Goal: Transaction & Acquisition: Obtain resource

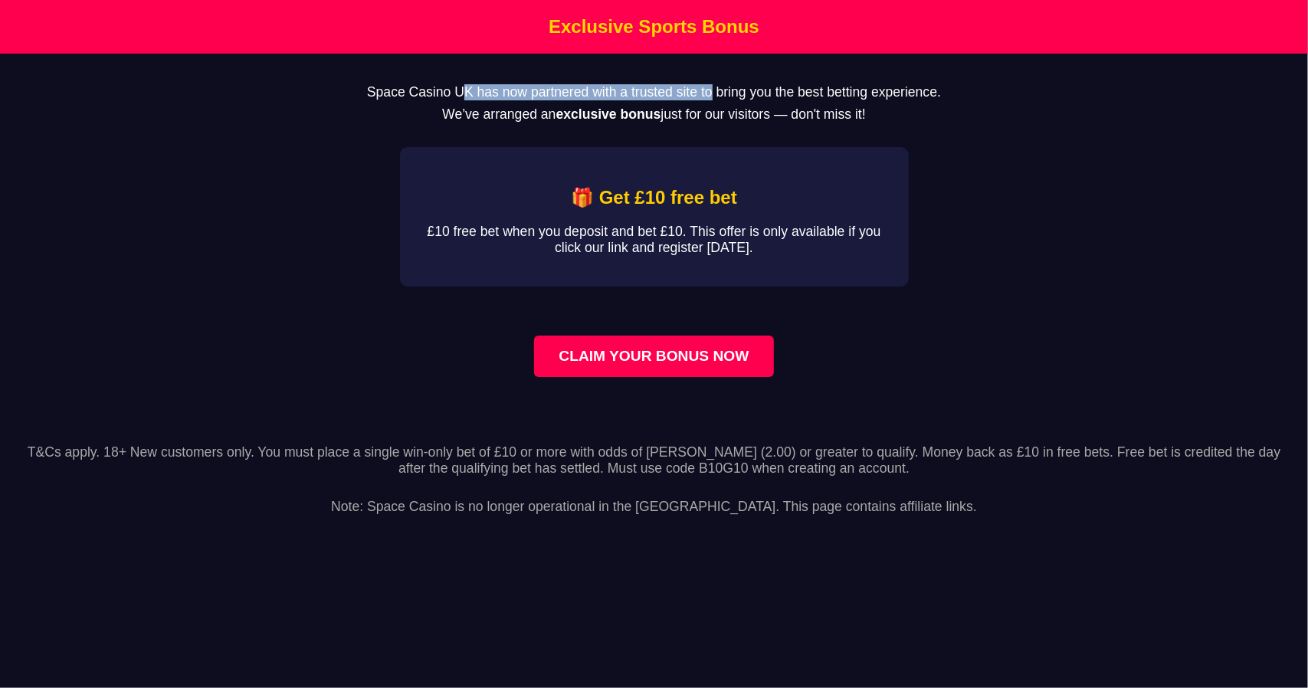
click at [675, 88] on p "Space Casino UK has now partnered with a trusted site to bring you the best bet…" at bounding box center [654, 92] width 1259 height 16
click at [955, 99] on p "Space Casino UK has now partnered with a trusted site to bring you the best bet…" at bounding box center [654, 92] width 1259 height 16
drag, startPoint x: 955, startPoint y: 99, endPoint x: 935, endPoint y: 101, distance: 20.1
click at [955, 99] on p "Space Casino UK has now partnered with a trusted site to bring you the best bet…" at bounding box center [654, 92] width 1259 height 16
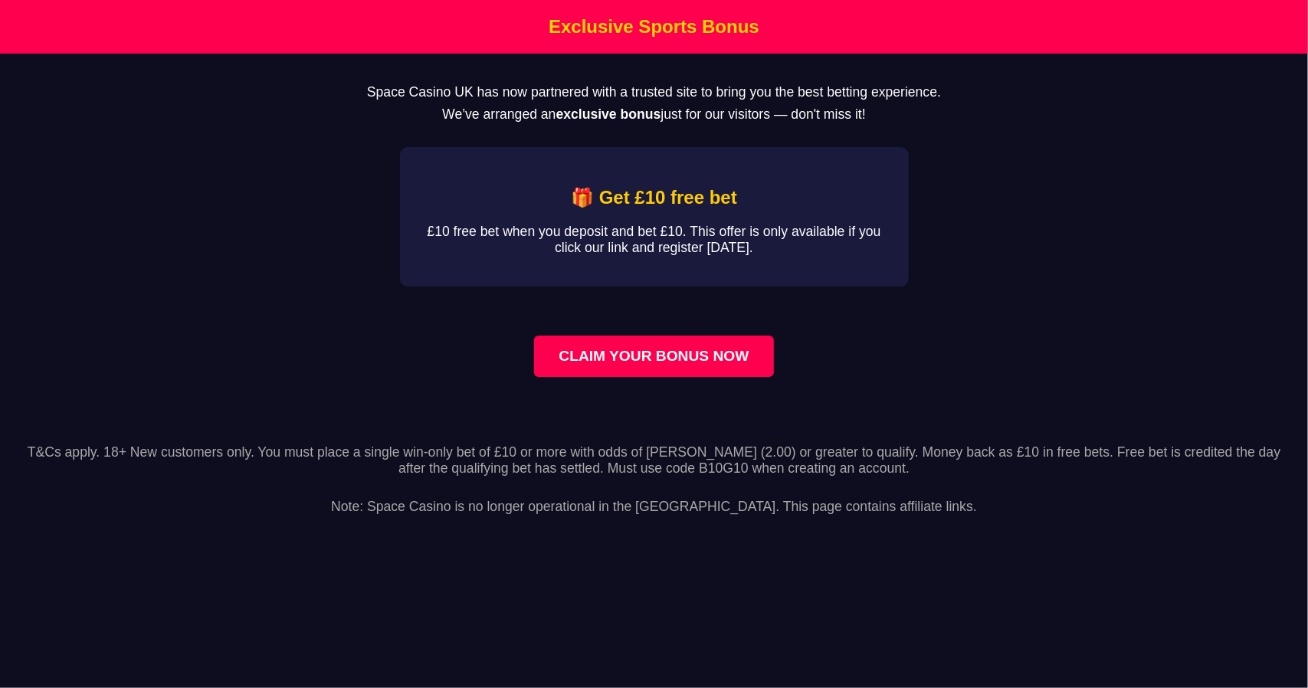
drag, startPoint x: 608, startPoint y: 123, endPoint x: 903, endPoint y: 113, distance: 295.3
click at [903, 113] on p "We’ve arranged an exclusive bonus just for our visitors — don't miss it!" at bounding box center [654, 115] width 1259 height 16
drag, startPoint x: 903, startPoint y: 113, endPoint x: 737, endPoint y: 162, distance: 173.4
click at [902, 113] on p "We’ve arranged an exclusive bonus just for our visitors — don't miss it!" at bounding box center [654, 115] width 1259 height 16
click at [475, 269] on div "🎁 Get £10 free bet £10 free bet when you deposit and bet £10. This offer is onl…" at bounding box center [654, 217] width 509 height 140
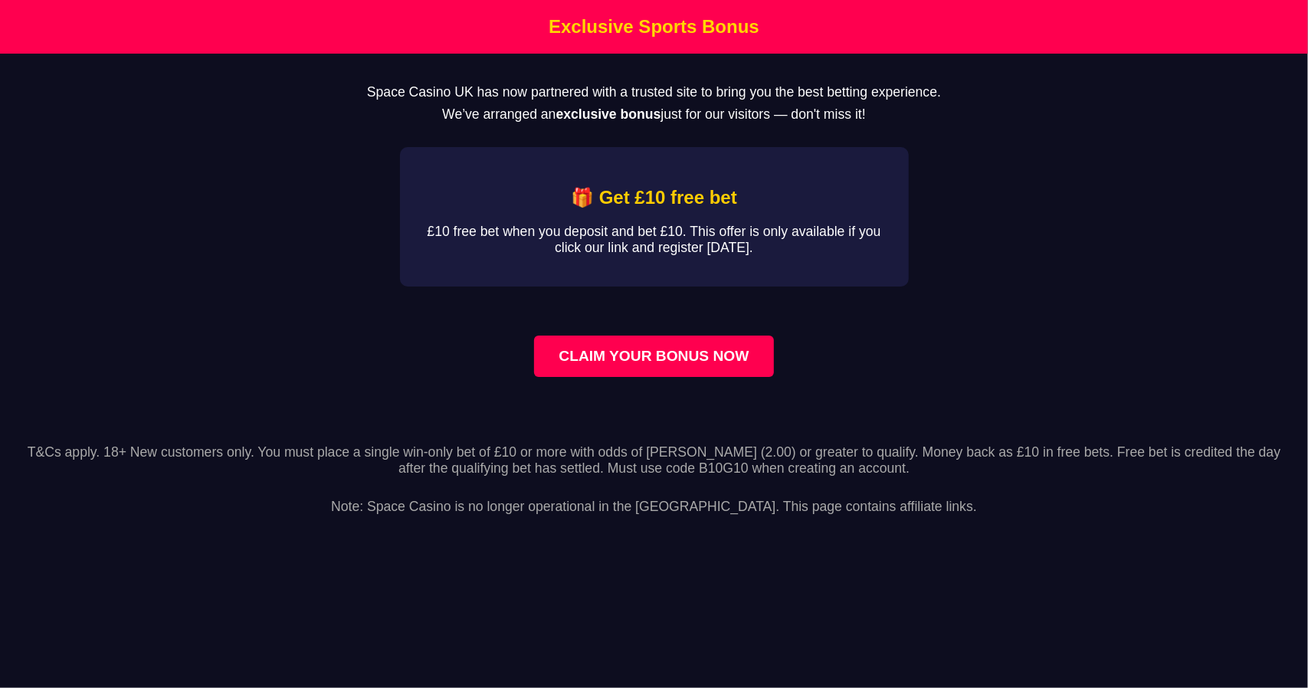
click at [647, 377] on link "CLAIM YOUR BONUS NOW" at bounding box center [653, 356] width 239 height 41
